Goal: Information Seeking & Learning: Learn about a topic

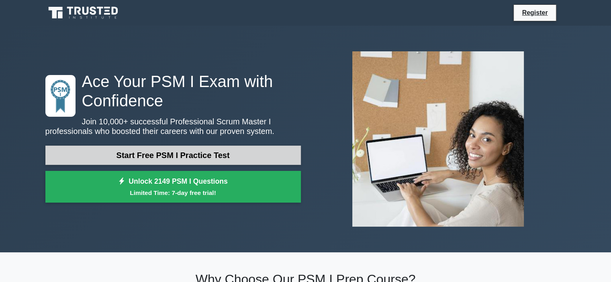
click at [149, 155] on link "Start Free PSM I Practice Test" at bounding box center [172, 155] width 255 height 19
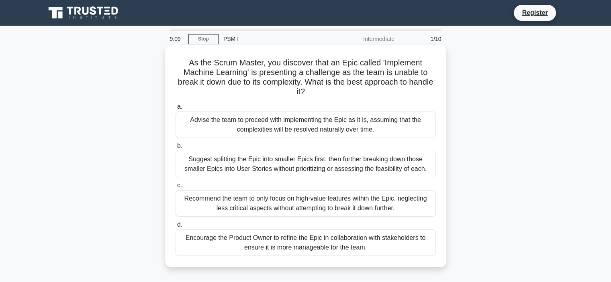
click at [254, 163] on div "Suggest splitting the Epic into smaller Epics first, then further breaking down…" at bounding box center [305, 164] width 260 height 26
click at [175, 149] on input "b. Suggest splitting the Epic into smaller Epics first, then further breaking d…" at bounding box center [175, 146] width 0 height 5
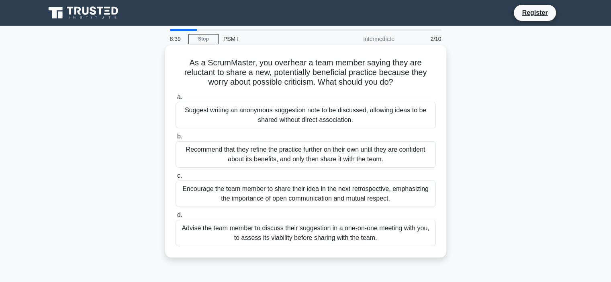
click at [270, 189] on div "Encourage the team member to share their idea in the next retrospective, emphas…" at bounding box center [305, 194] width 260 height 26
click at [175, 179] on input "c. Encourage the team member to share their idea in the next retrospective, emp…" at bounding box center [175, 175] width 0 height 5
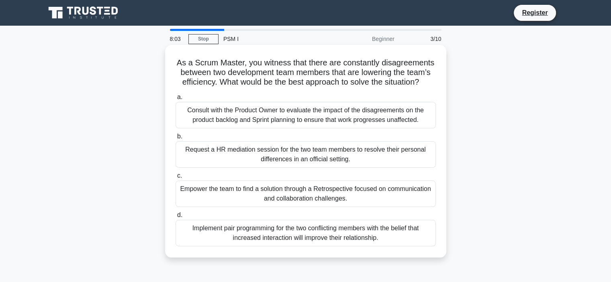
click at [283, 197] on div "Empower the team to find a solution through a Retrospective focused on communic…" at bounding box center [305, 194] width 260 height 26
click at [175, 179] on input "c. Empower the team to find a solution through a Retrospective focused on commu…" at bounding box center [175, 175] width 0 height 5
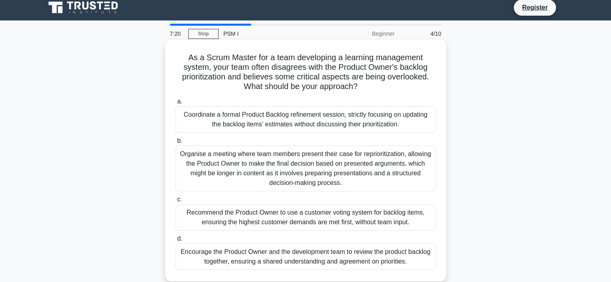
scroll to position [40, 0]
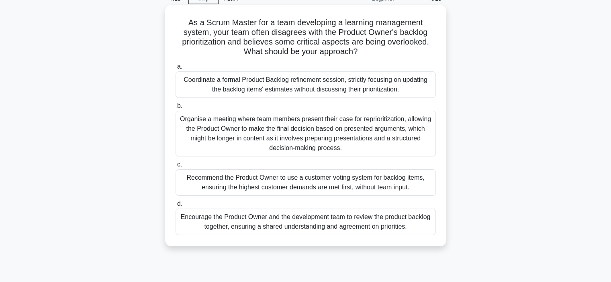
click at [248, 217] on div "Encourage the Product Owner and the development team to review the product back…" at bounding box center [305, 222] width 260 height 26
click at [175, 207] on input "d. Encourage the Product Owner and the development team to review the product b…" at bounding box center [175, 204] width 0 height 5
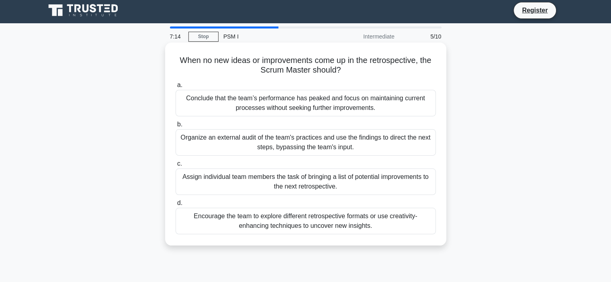
scroll to position [0, 0]
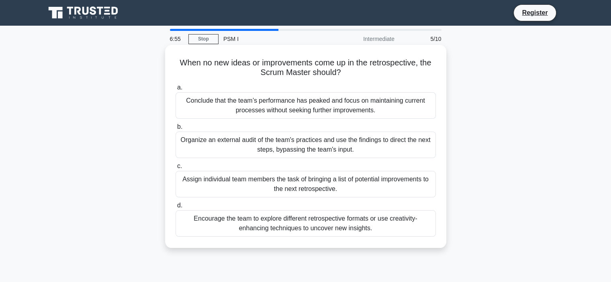
click at [286, 222] on div "Encourage the team to explore different retrospective formats or use creativity…" at bounding box center [305, 223] width 260 height 26
click at [175, 208] on input "d. Encourage the team to explore different retrospective formats or use creativ…" at bounding box center [175, 205] width 0 height 5
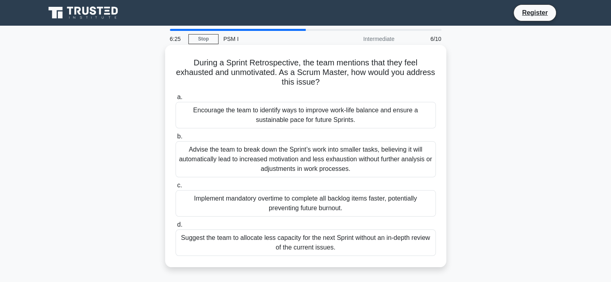
click at [247, 158] on div "Advise the team to break down the Sprint’s work into smaller tasks, believing i…" at bounding box center [305, 159] width 260 height 36
click at [175, 139] on input "b. Advise the team to break down the Sprint’s work into smaller tasks, believin…" at bounding box center [175, 136] width 0 height 5
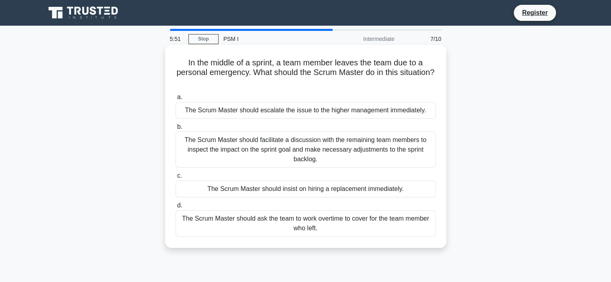
click at [271, 145] on div "The Scrum Master should facilitate a discussion with the remaining team members…" at bounding box center [305, 150] width 260 height 36
click at [175, 130] on input "b. The Scrum Master should facilitate a discussion with the remaining team memb…" at bounding box center [175, 126] width 0 height 5
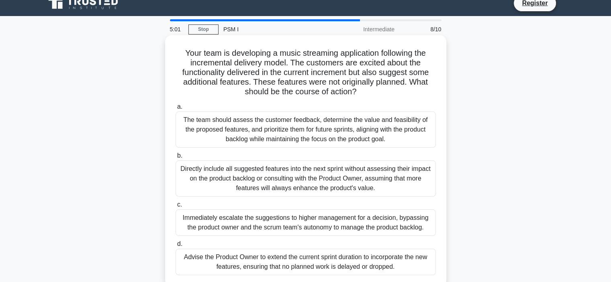
scroll to position [40, 0]
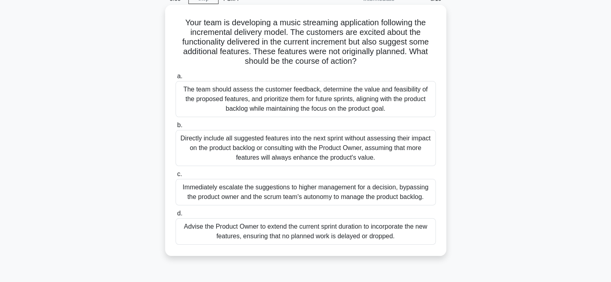
click at [256, 93] on div "The team should assess the customer feedback, determine the value and feasibili…" at bounding box center [305, 99] width 260 height 36
click at [175, 79] on input "a. The team should assess the customer feedback, determine the value and feasib…" at bounding box center [175, 76] width 0 height 5
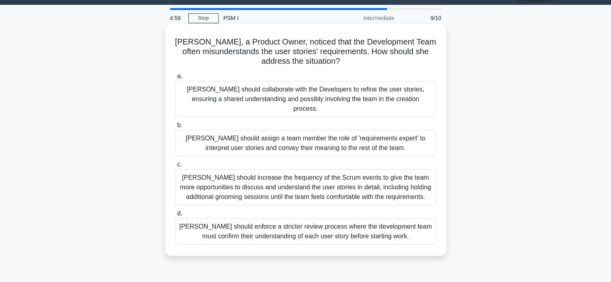
scroll to position [0, 0]
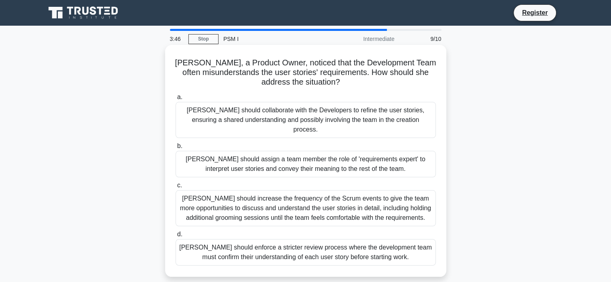
click at [267, 197] on div "Linda should increase the frequency of the Scrum events to give the team more o…" at bounding box center [305, 208] width 260 height 36
click at [175, 188] on input "c. Linda should increase the frequency of the Scrum events to give the team mor…" at bounding box center [175, 185] width 0 height 5
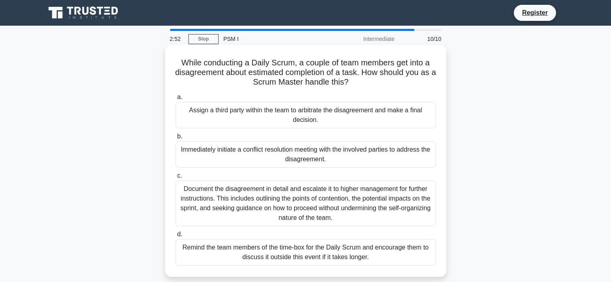
click at [308, 254] on div "Remind the team members of the time-box for the Daily Scrum and encourage them …" at bounding box center [305, 252] width 260 height 26
click at [175, 237] on input "d. Remind the team members of the time-box for the Daily Scrum and encourage th…" at bounding box center [175, 234] width 0 height 5
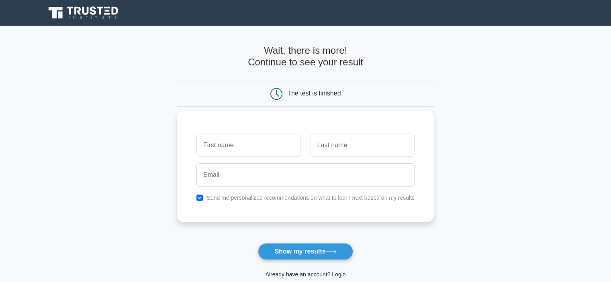
click at [218, 146] on input "text" at bounding box center [248, 145] width 104 height 23
type input "caroline"
click at [328, 149] on input "text" at bounding box center [362, 145] width 104 height 23
type input "Namiyingo"
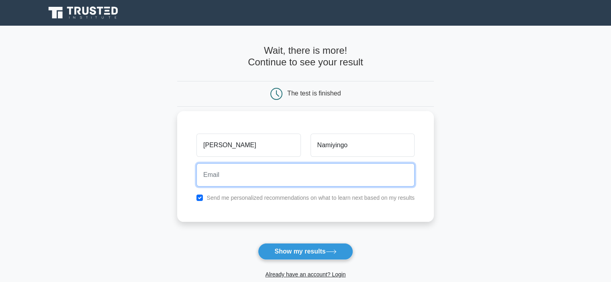
click at [293, 176] on input "email" at bounding box center [305, 174] width 218 height 23
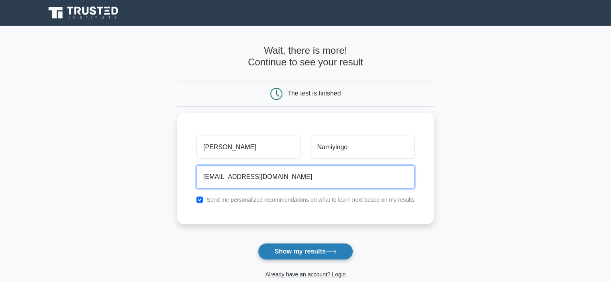
type input "carolenamiyingo@gmail.com"
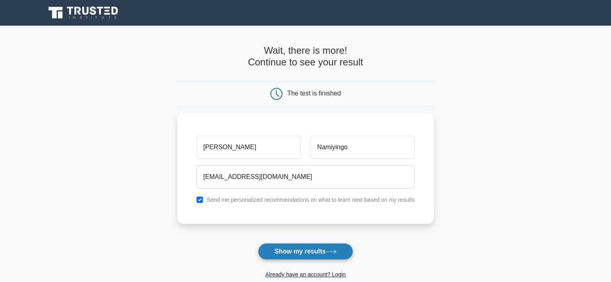
click at [284, 251] on button "Show my results" at bounding box center [305, 251] width 95 height 17
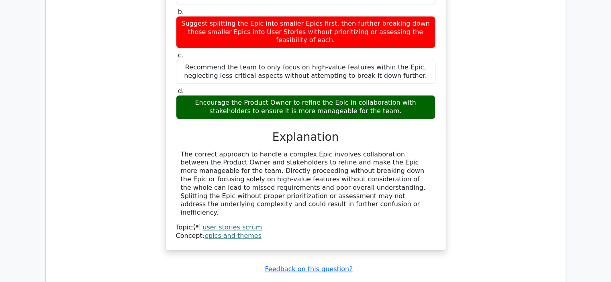
scroll to position [919, 0]
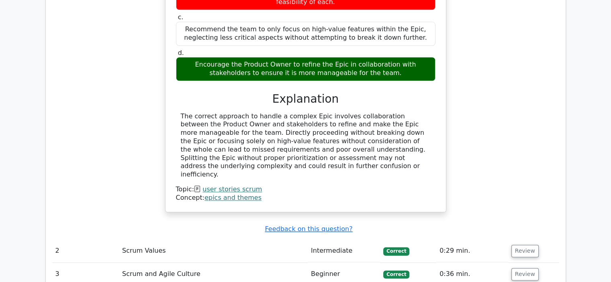
click at [157, 240] on td "Scrum Values" at bounding box center [213, 251] width 189 height 23
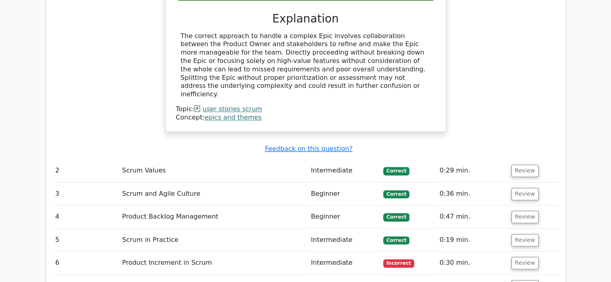
scroll to position [1079, 0]
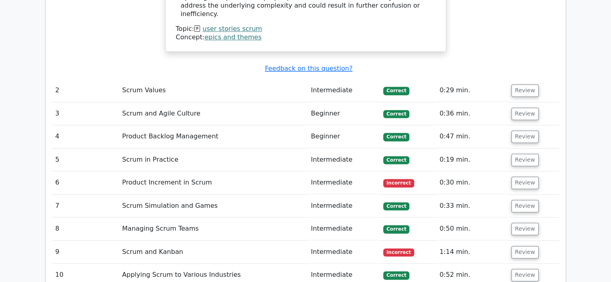
click at [332, 171] on td "Intermediate" at bounding box center [344, 182] width 72 height 23
click at [171, 171] on td "Product Increment in Scrum" at bounding box center [213, 182] width 189 height 23
click at [392, 179] on span "Incorrect" at bounding box center [398, 183] width 31 height 8
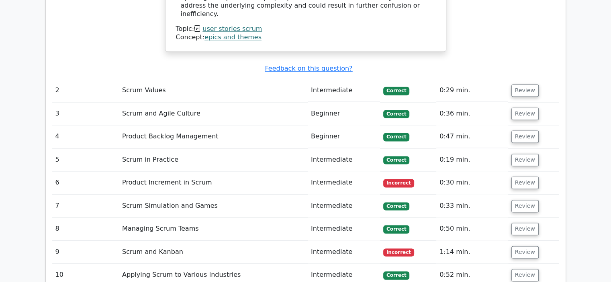
click at [392, 179] on span "Incorrect" at bounding box center [398, 183] width 31 height 8
click at [519, 177] on button "Review" at bounding box center [524, 183] width 27 height 12
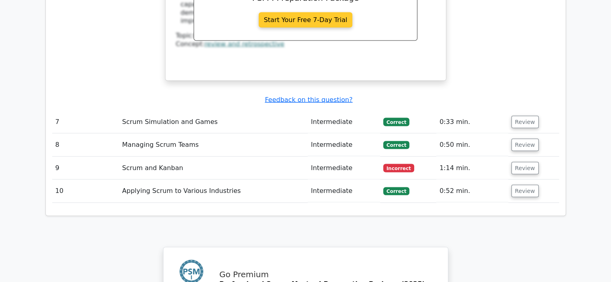
scroll to position [1561, 0]
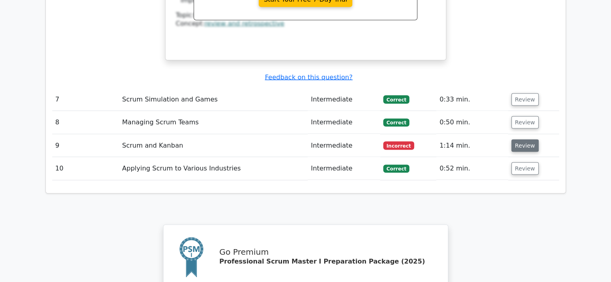
click at [516, 140] on button "Review" at bounding box center [524, 146] width 27 height 12
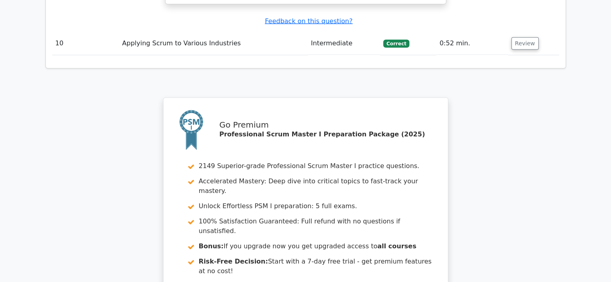
scroll to position [2189, 0]
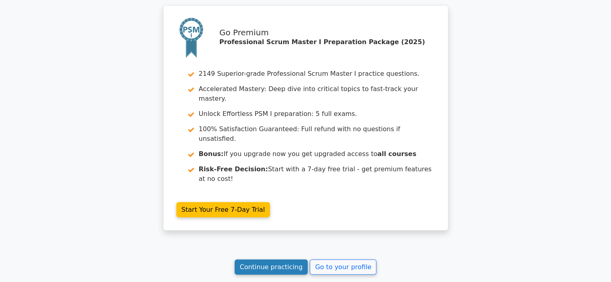
click at [278, 260] on link "Continue practicing" at bounding box center [270, 267] width 73 height 15
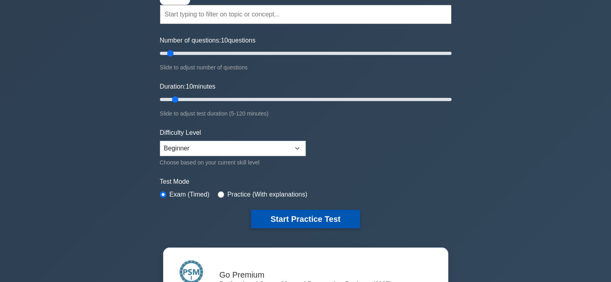
scroll to position [40, 0]
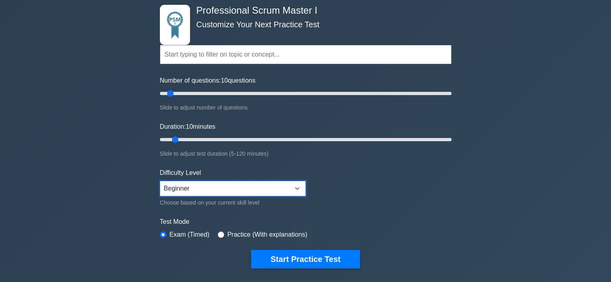
click at [293, 187] on select "Beginner Intermediate Expert" at bounding box center [233, 188] width 146 height 15
select select "intermediate"
click at [160, 181] on select "Beginner Intermediate Expert" at bounding box center [233, 188] width 146 height 15
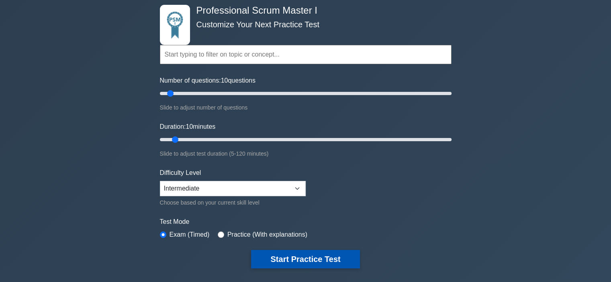
click at [295, 253] on button "Start Practice Test" at bounding box center [305, 259] width 108 height 18
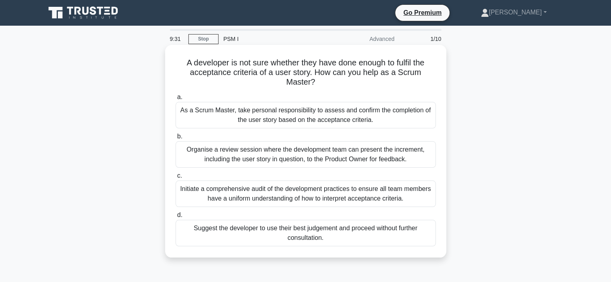
click at [277, 160] on div "Organise a review session where the development team can present the increment,…" at bounding box center [305, 154] width 260 height 26
click at [175, 139] on input "b. Organise a review session where the development team can present the increme…" at bounding box center [175, 136] width 0 height 5
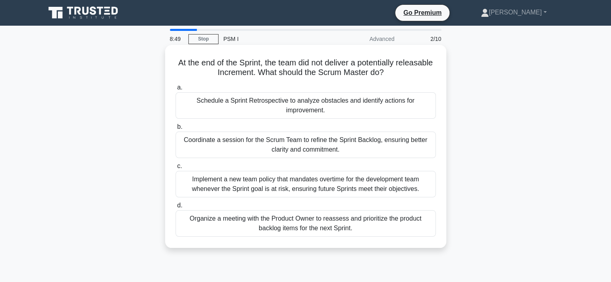
click at [284, 226] on div "Organize a meeting with the Product Owner to reassess and prioritize the produc…" at bounding box center [305, 223] width 260 height 26
click at [175, 208] on input "d. Organize a meeting with the Product Owner to reassess and prioritize the pro…" at bounding box center [175, 205] width 0 height 5
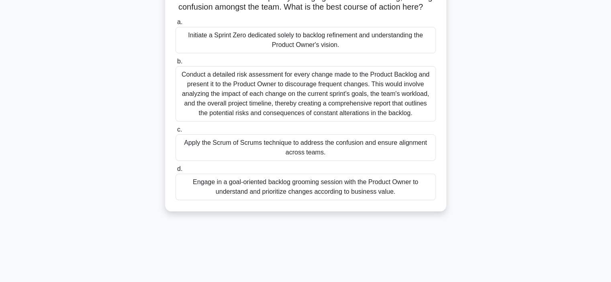
scroll to position [80, 0]
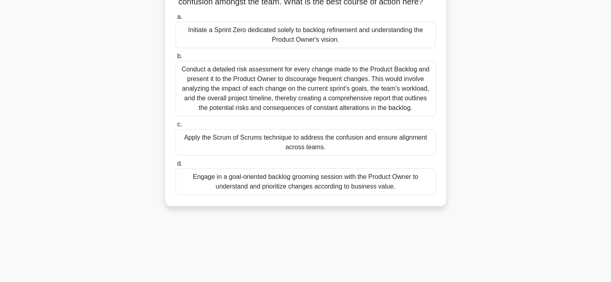
click at [261, 188] on div "Engage in a goal-oriented backlog grooming session with the Product Owner to un…" at bounding box center [305, 182] width 260 height 26
click at [175, 167] on input "d. Engage in a goal-oriented backlog grooming session with the Product Owner to…" at bounding box center [175, 163] width 0 height 5
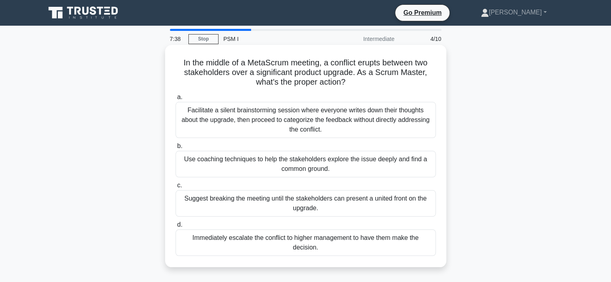
scroll to position [40, 0]
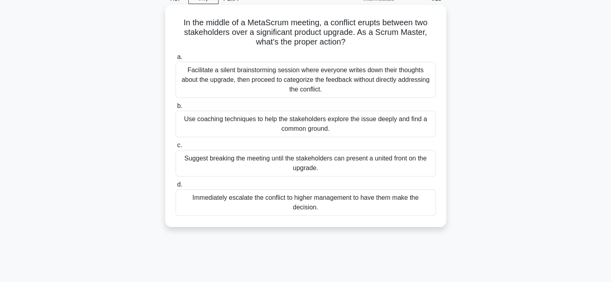
click at [252, 160] on div "Suggest breaking the meeting until the stakeholders can present a united front …" at bounding box center [305, 163] width 260 height 26
click at [175, 148] on input "c. Suggest breaking the meeting until the stakeholders can present a united fro…" at bounding box center [175, 145] width 0 height 5
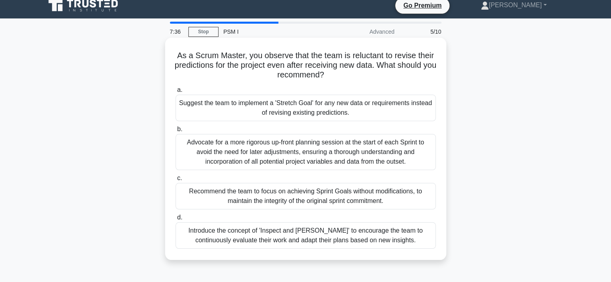
scroll to position [0, 0]
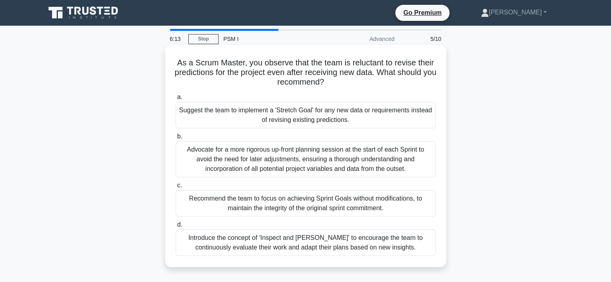
drag, startPoint x: 265, startPoint y: 155, endPoint x: 306, endPoint y: 141, distance: 43.9
click at [265, 155] on div "Advocate for a more rigorous up-front planning session at the start of each Spr…" at bounding box center [305, 159] width 260 height 36
click at [292, 161] on div "Advocate for a more rigorous up-front planning session at the start of each Spr…" at bounding box center [305, 159] width 260 height 36
click at [175, 139] on input "b. Advocate for a more rigorous up-front planning session at the start of each …" at bounding box center [175, 136] width 0 height 5
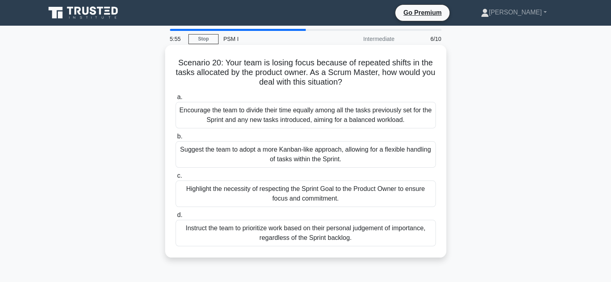
click at [268, 192] on div "Highlight the necessity of respecting the Sprint Goal to the Product Owner to e…" at bounding box center [305, 194] width 260 height 26
click at [175, 179] on input "c. Highlight the necessity of respecting the Sprint Goal to the Product Owner t…" at bounding box center [175, 175] width 0 height 5
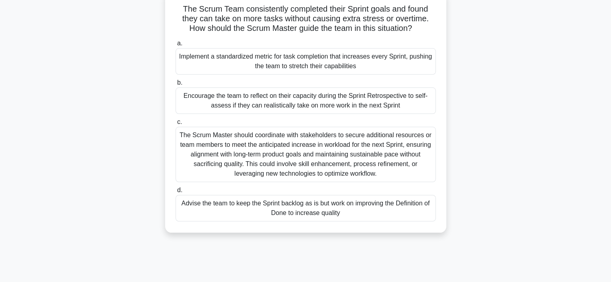
scroll to position [40, 0]
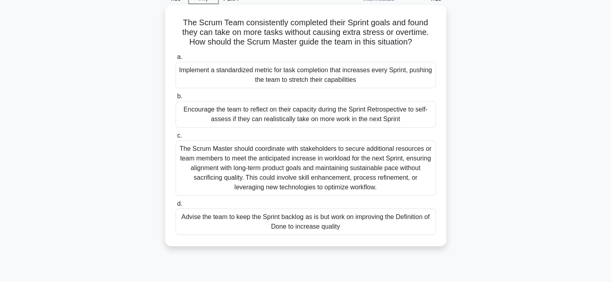
click at [277, 74] on div "Implement a standardized metric for task completion that increases every Sprint…" at bounding box center [305, 75] width 260 height 26
click at [175, 60] on input "a. Implement a standardized metric for task completion that increases every Spr…" at bounding box center [175, 57] width 0 height 5
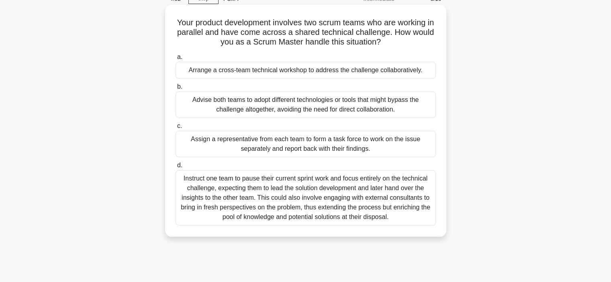
click at [245, 72] on div "Arrange a cross-team technical workshop to address the challenge collaborativel…" at bounding box center [305, 70] width 260 height 17
click at [175, 60] on input "a. Arrange a cross-team technical workshop to address the challenge collaborati…" at bounding box center [175, 57] width 0 height 5
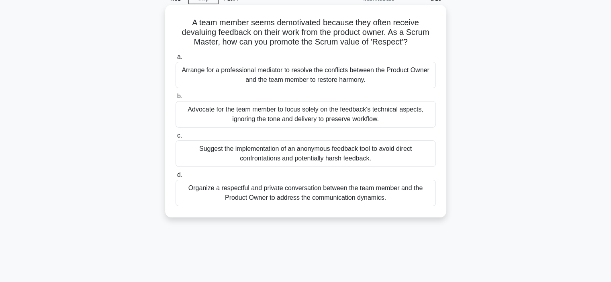
scroll to position [0, 0]
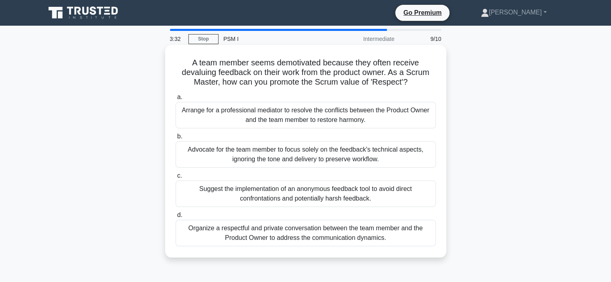
click at [269, 227] on div "Organize a respectful and private conversation between the team member and the …" at bounding box center [305, 233] width 260 height 26
click at [175, 218] on input "d. Organize a respectful and private conversation between the team member and t…" at bounding box center [175, 215] width 0 height 5
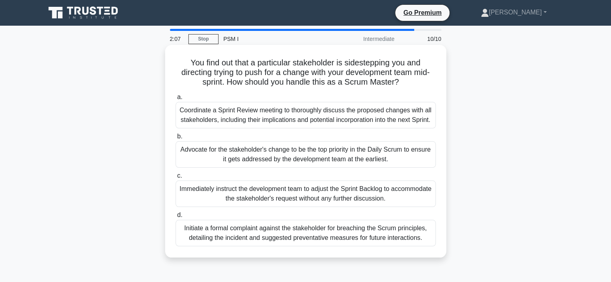
click at [254, 124] on div "Coordinate a Sprint Review meeting to thoroughly discuss the proposed changes w…" at bounding box center [305, 115] width 260 height 26
click at [175, 100] on input "a. Coordinate a Sprint Review meeting to thoroughly discuss the proposed change…" at bounding box center [175, 97] width 0 height 5
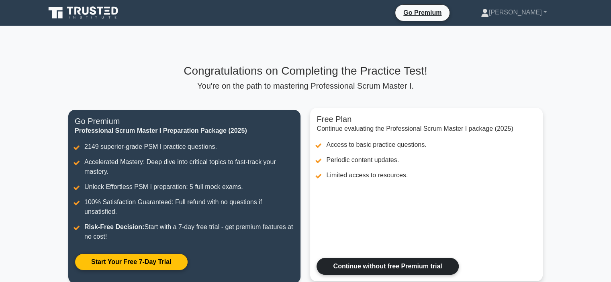
click at [369, 265] on link "Continue without free Premium trial" at bounding box center [387, 266] width 142 height 17
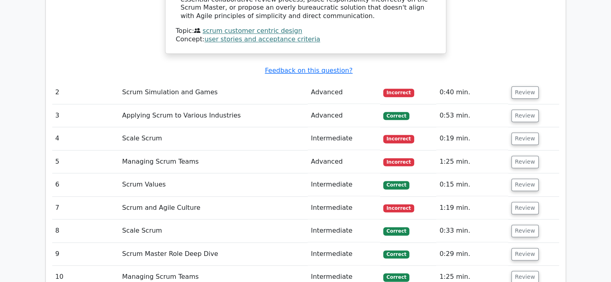
scroll to position [1044, 0]
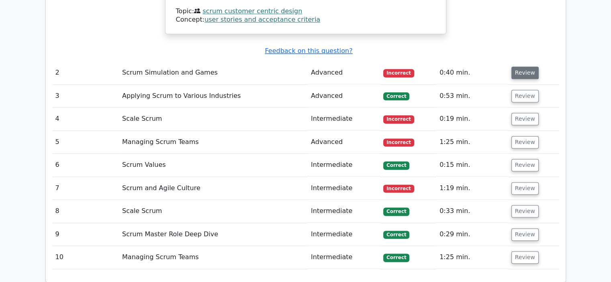
click at [516, 67] on button "Review" at bounding box center [524, 73] width 27 height 12
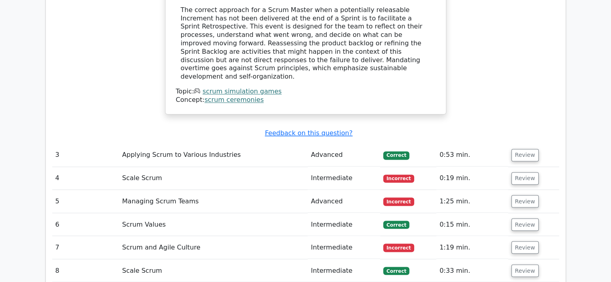
scroll to position [1365, 0]
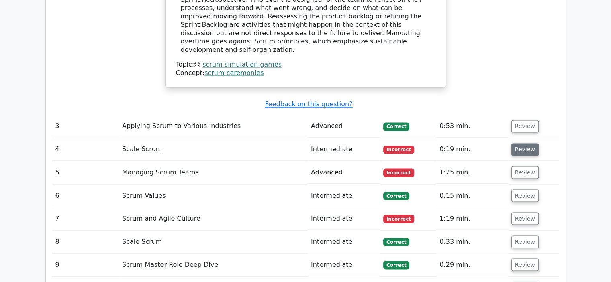
click at [521, 143] on button "Review" at bounding box center [524, 149] width 27 height 12
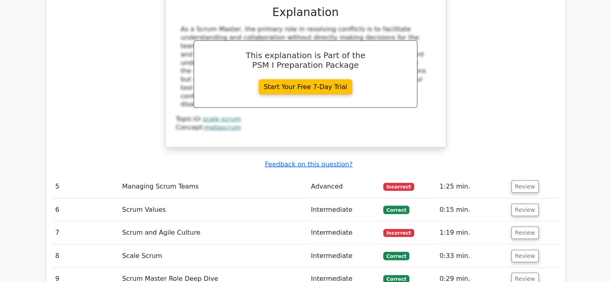
scroll to position [1726, 0]
click at [521, 180] on button "Review" at bounding box center [524, 186] width 27 height 12
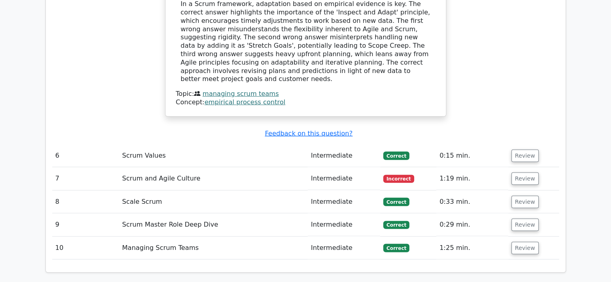
scroll to position [2168, 0]
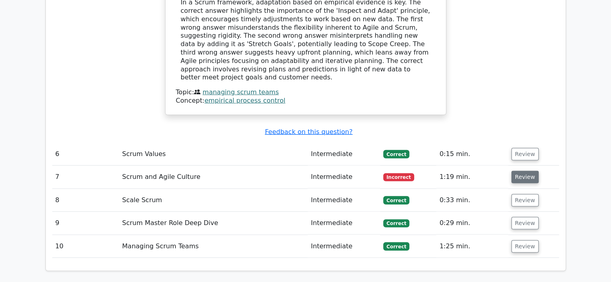
click at [516, 171] on button "Review" at bounding box center [524, 177] width 27 height 12
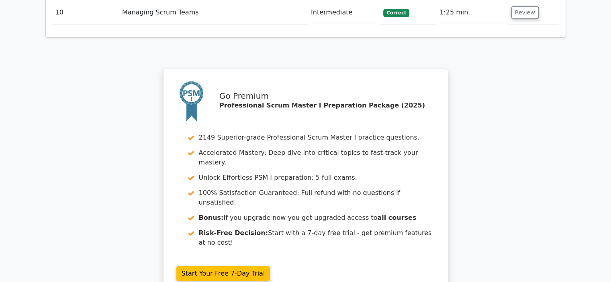
scroll to position [2807, 0]
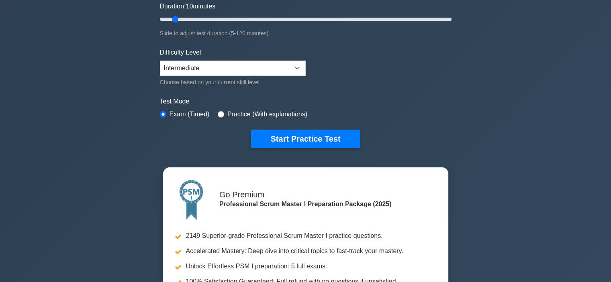
scroll to position [120, 0]
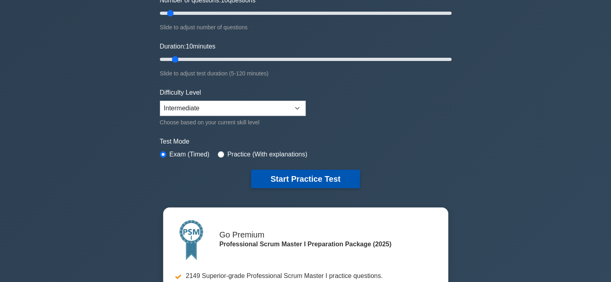
click at [297, 179] on button "Start Practice Test" at bounding box center [305, 179] width 108 height 18
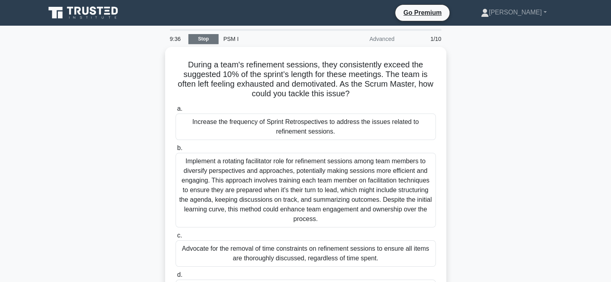
click at [201, 41] on link "Stop" at bounding box center [203, 39] width 30 height 10
